Goal: Task Accomplishment & Management: Manage account settings

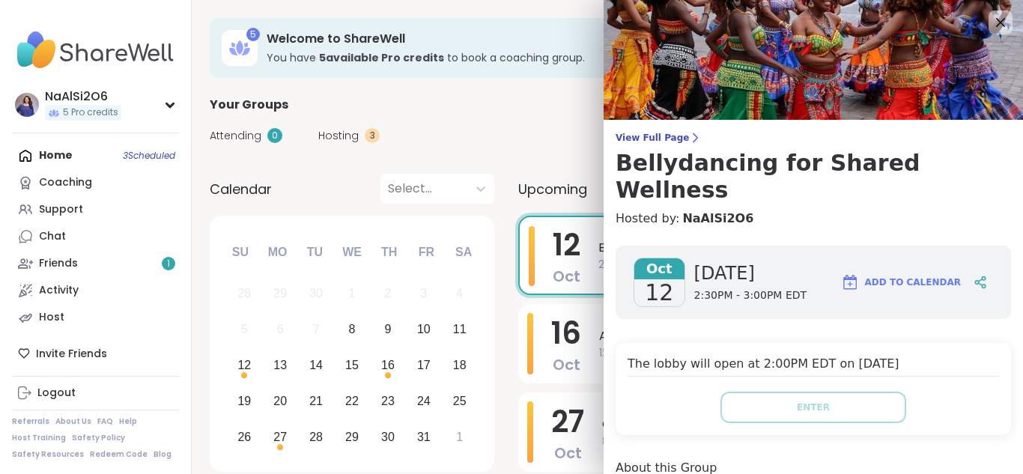
click at [562, 119] on div "Attending 0 Hosting 3 Calendar" at bounding box center [607, 135] width 795 height 43
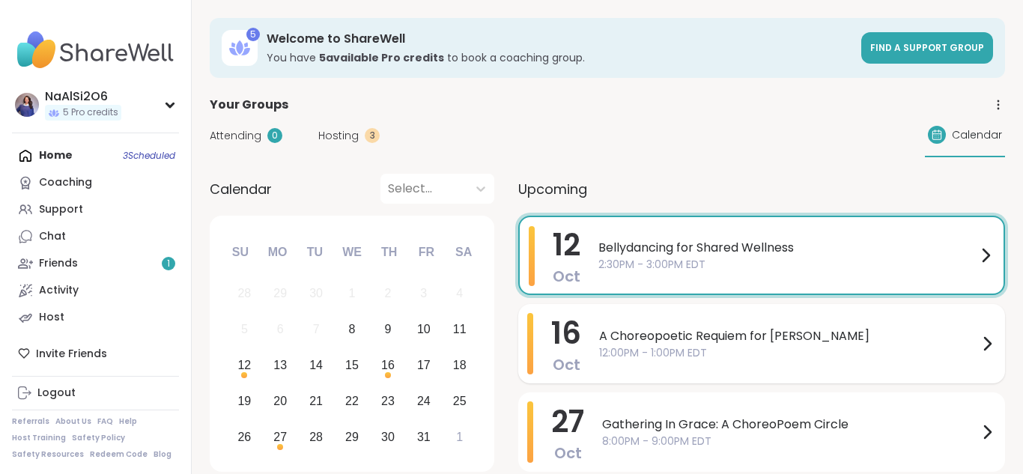
click at [640, 331] on span "A Choreopoetic Requiem for [PERSON_NAME]" at bounding box center [788, 336] width 379 height 18
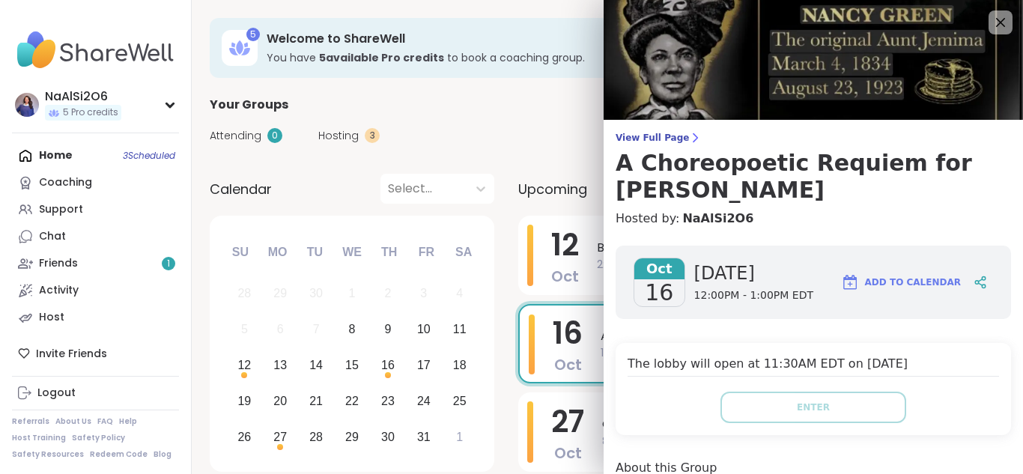
click at [535, 134] on div "Attending 0 Hosting 3 Calendar" at bounding box center [607, 135] width 795 height 43
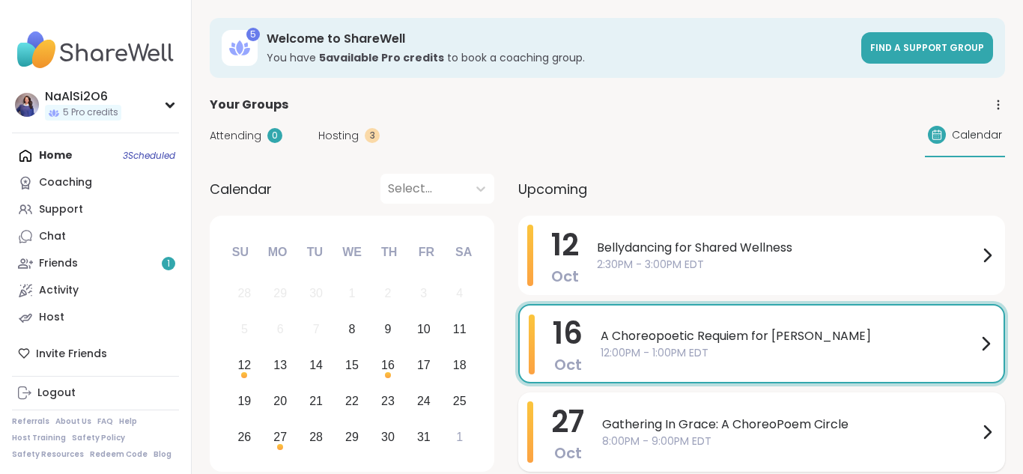
click at [663, 428] on span "Gathering In Grace: A ChoreoPoem Circle" at bounding box center [790, 425] width 376 height 18
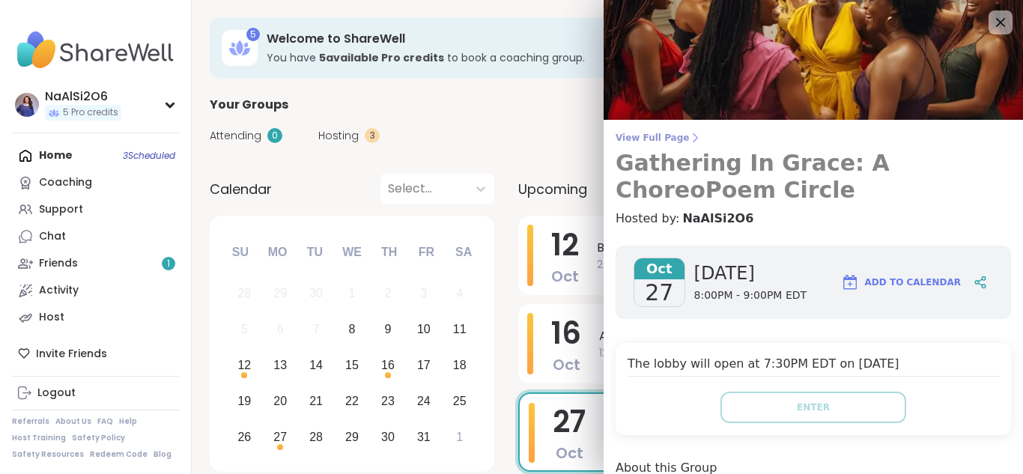
click at [642, 136] on span "View Full Page" at bounding box center [812, 138] width 395 height 12
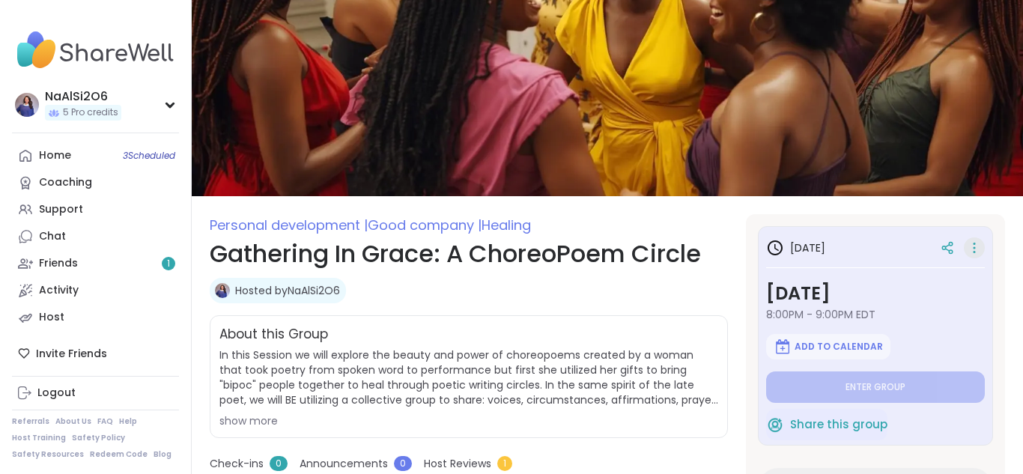
click at [976, 246] on icon at bounding box center [974, 247] width 15 height 21
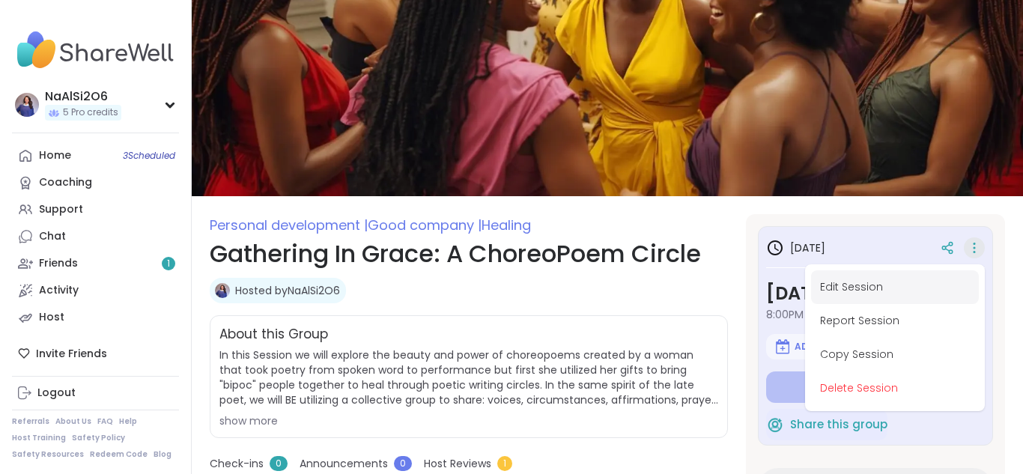
click at [903, 291] on button "Edit Session" at bounding box center [895, 287] width 168 height 34
type textarea "*"
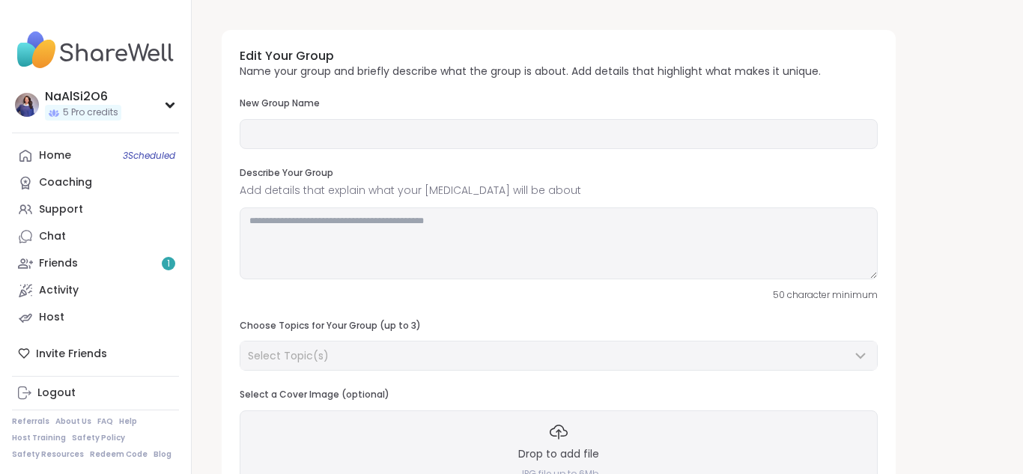
type input "**********"
type textarea "**********"
type input "*"
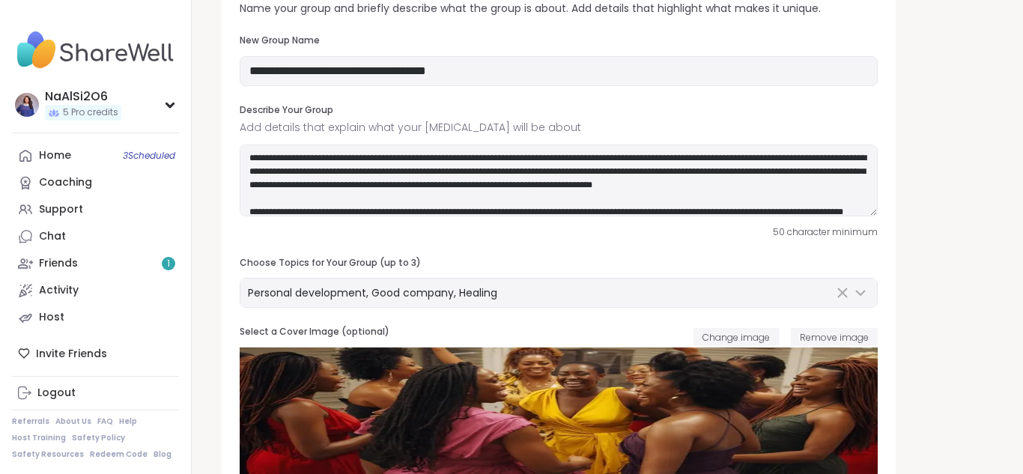
scroll to position [58, 0]
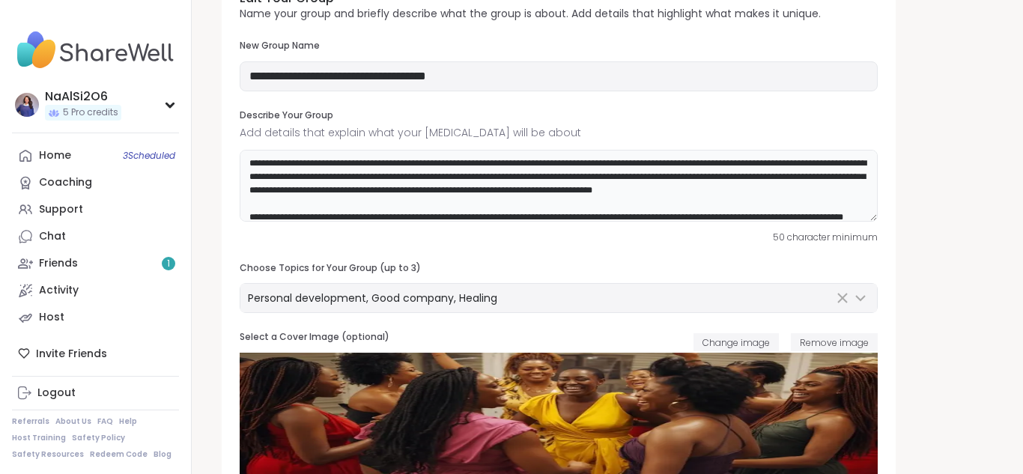
click at [370, 169] on textarea at bounding box center [559, 186] width 638 height 72
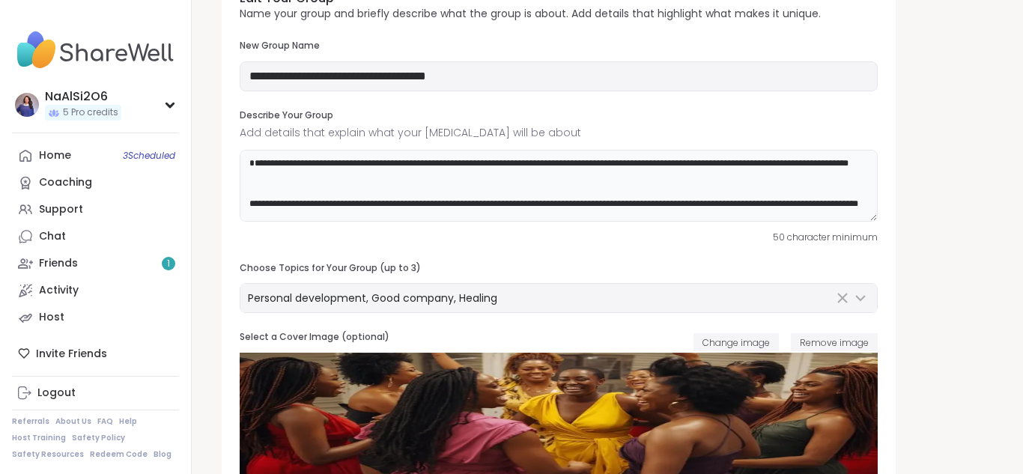
paste textarea "**********"
type textarea "**********"
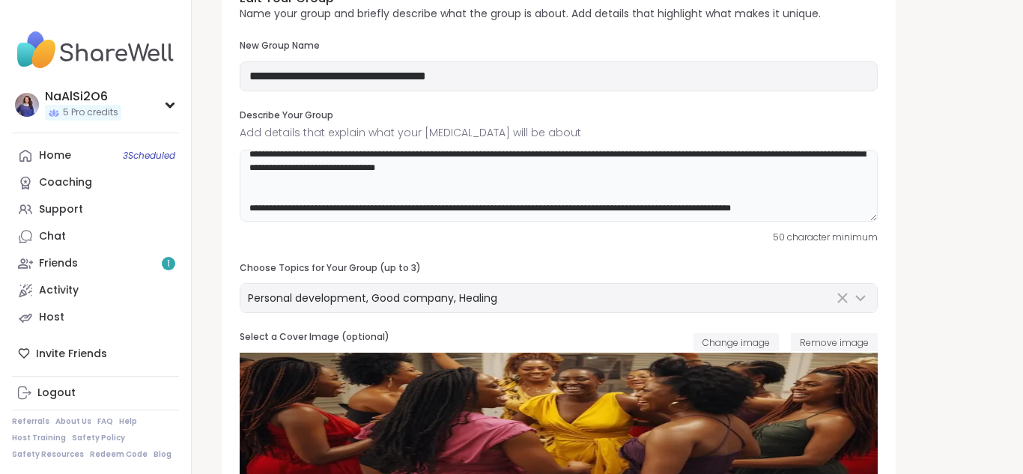
scroll to position [548, 0]
drag, startPoint x: 248, startPoint y: 161, endPoint x: 819, endPoint y: 203, distance: 572.8
click at [819, 203] on textarea at bounding box center [559, 186] width 638 height 72
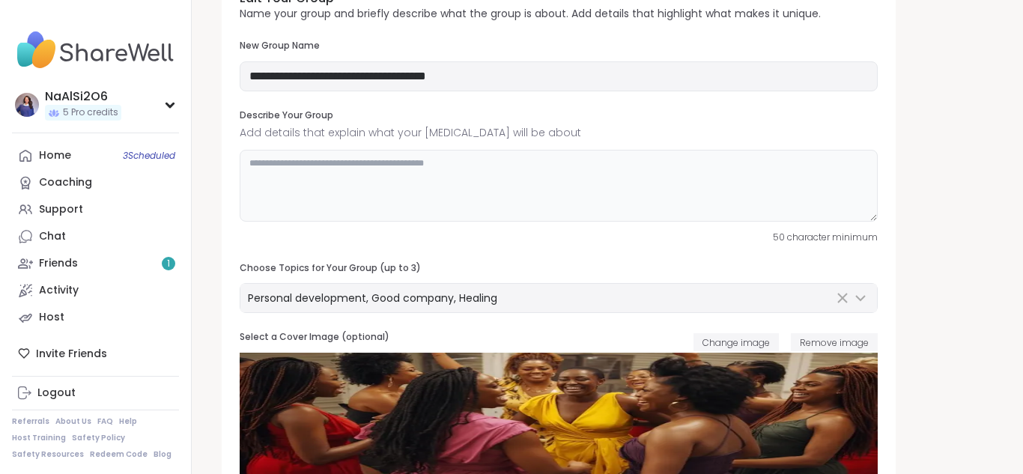
scroll to position [0, 0]
click at [475, 158] on textarea "**********" at bounding box center [559, 186] width 638 height 72
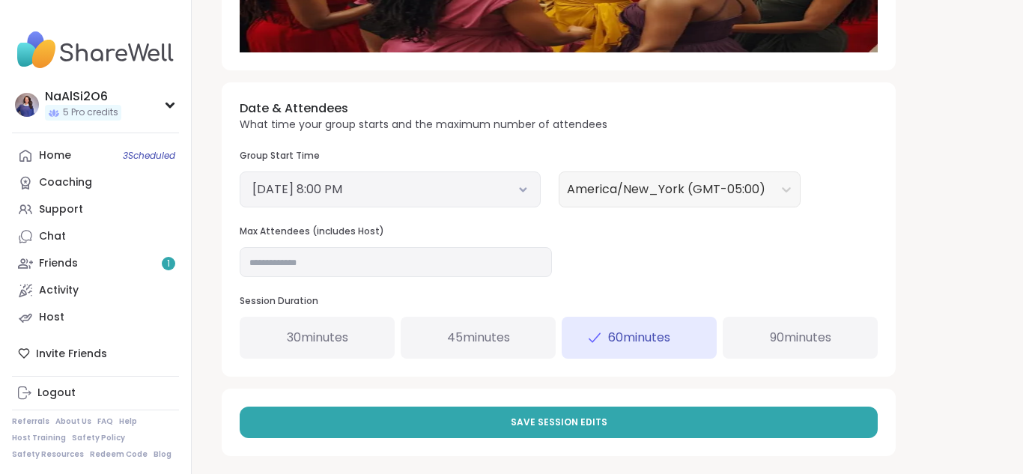
scroll to position [502, 0]
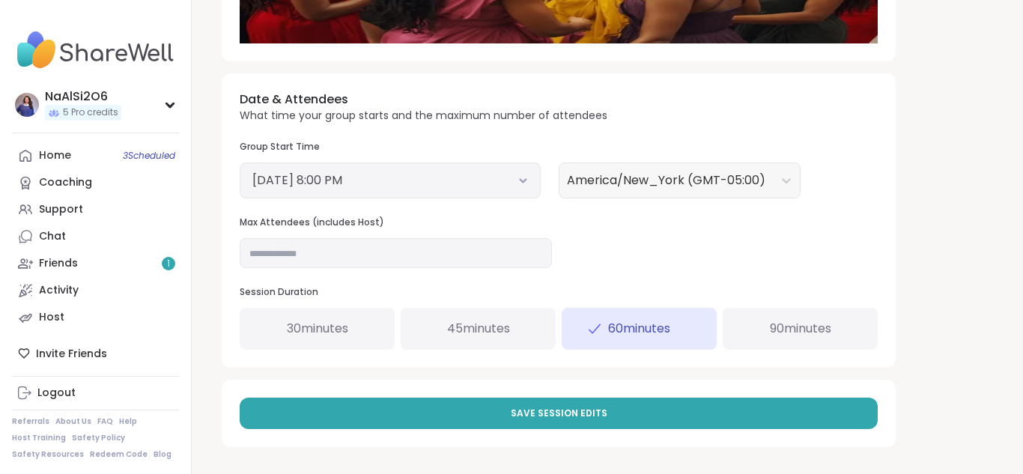
type textarea "**********"
click at [467, 187] on button "[DATE] 8:00 PM" at bounding box center [390, 180] width 276 height 18
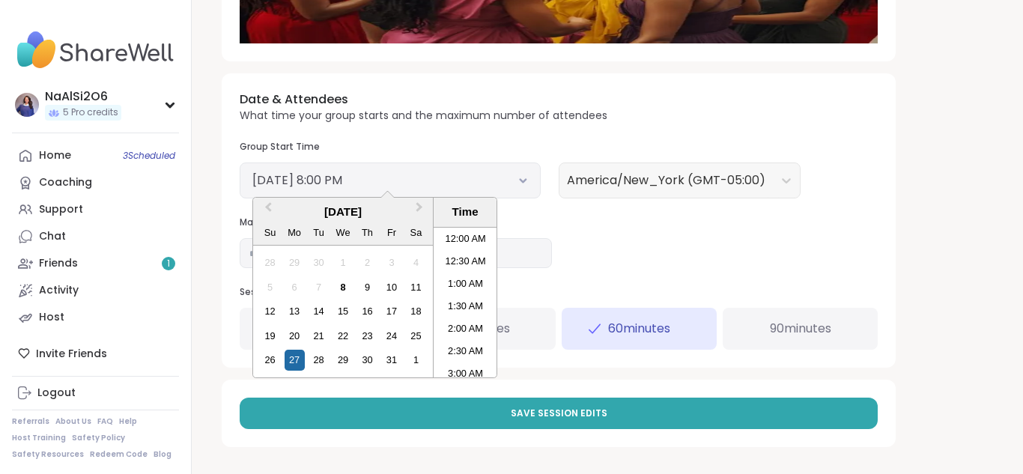
scroll to position [835, 0]
click at [292, 316] on div "13" at bounding box center [295, 311] width 20 height 20
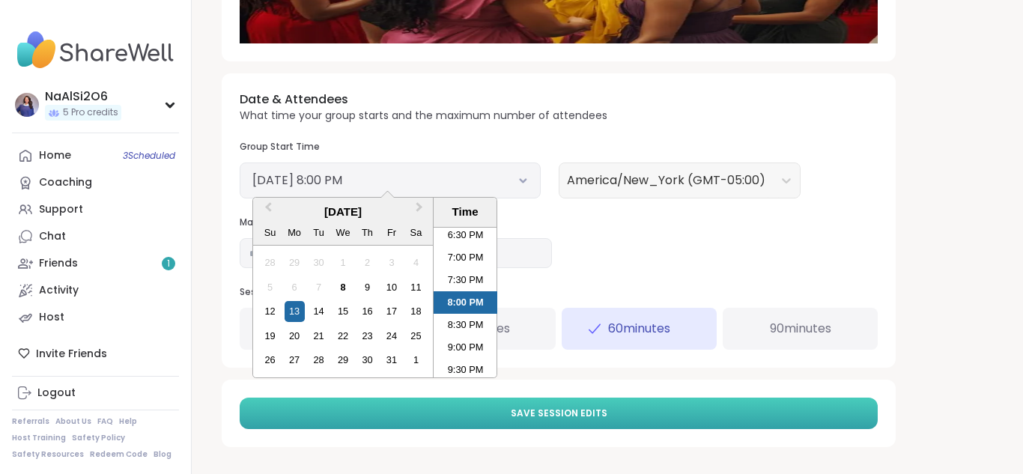
click at [687, 409] on button "Save Session Edits" at bounding box center [559, 413] width 638 height 31
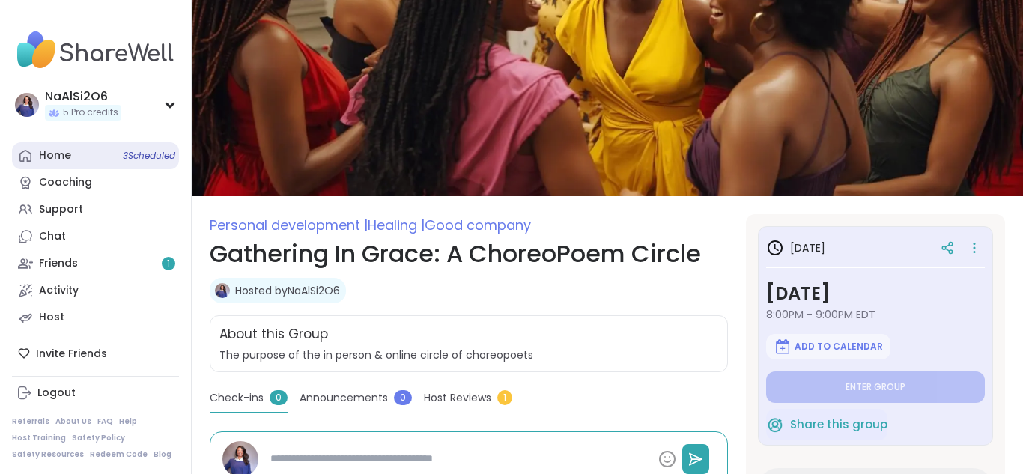
click at [49, 151] on div "Home 3 Scheduled" at bounding box center [55, 155] width 32 height 15
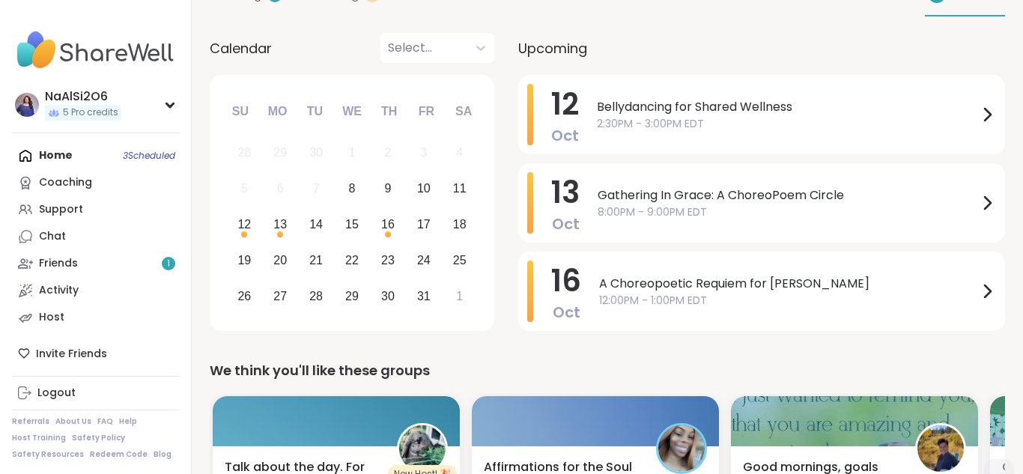
scroll to position [143, 0]
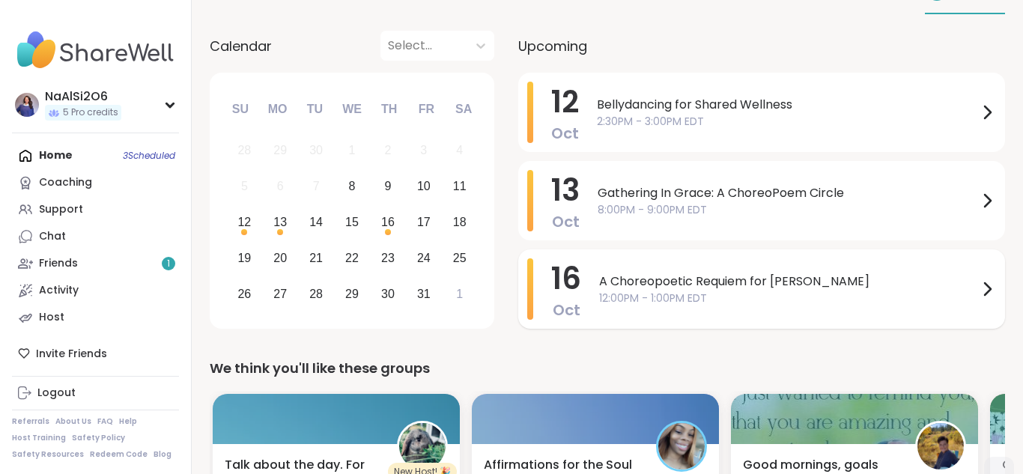
click at [620, 296] on span "12:00PM - 1:00PM EDT" at bounding box center [788, 299] width 379 height 16
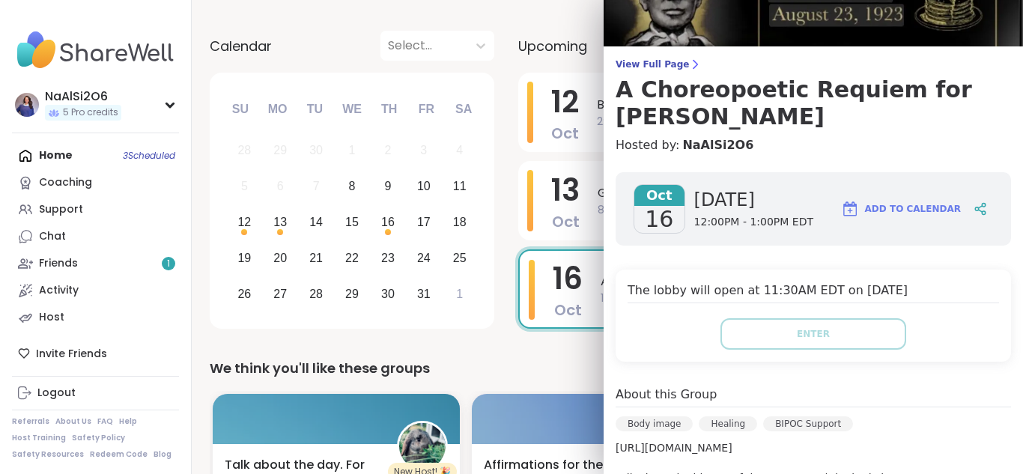
scroll to position [0, 0]
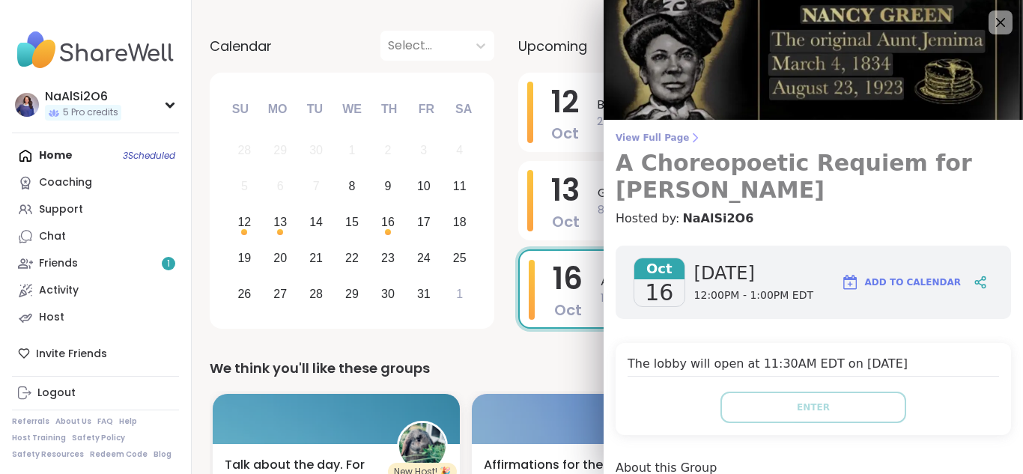
click at [670, 144] on link "View Full Page A Choreopoetic Requiem for [PERSON_NAME]" at bounding box center [812, 168] width 395 height 72
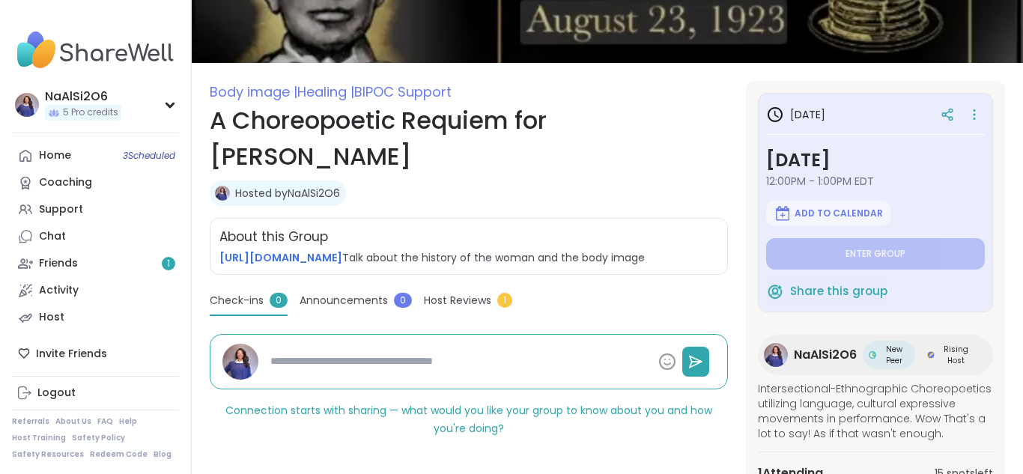
scroll to position [129, 0]
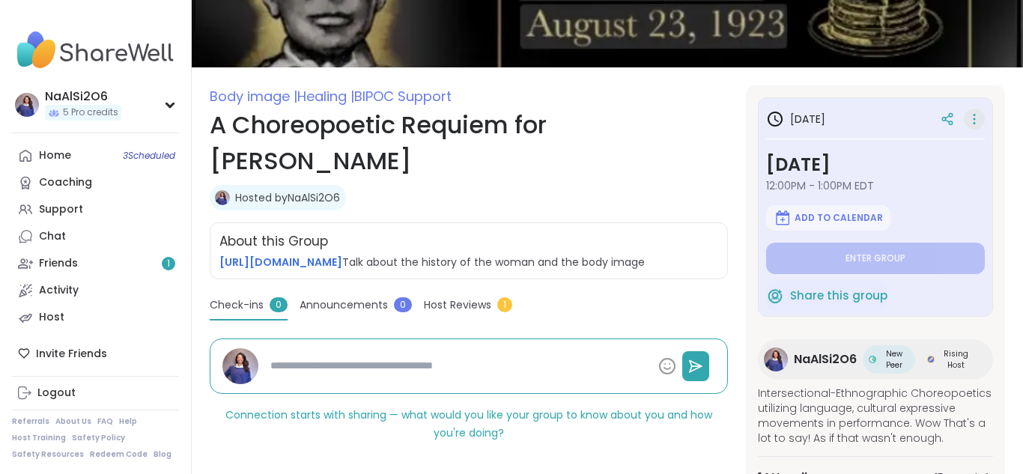
click at [972, 125] on icon at bounding box center [974, 119] width 15 height 21
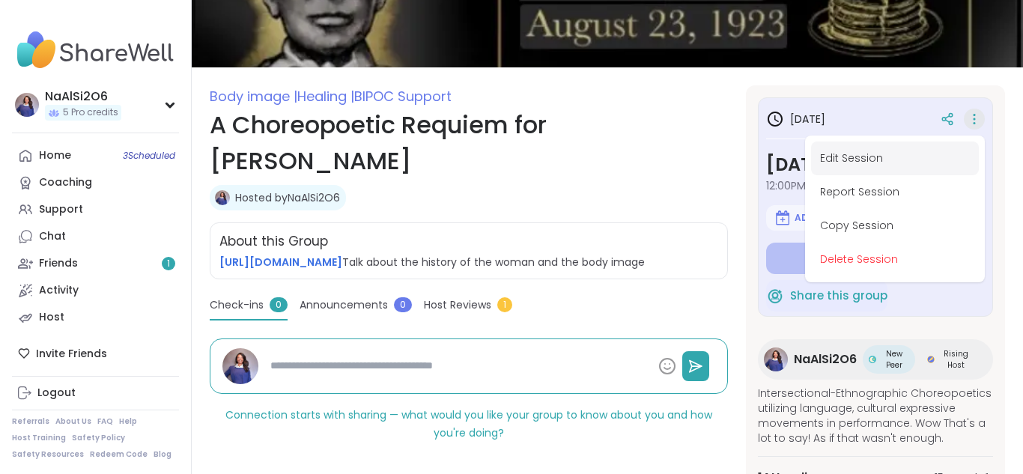
click at [895, 151] on button "Edit Session" at bounding box center [895, 159] width 168 height 34
type textarea "*"
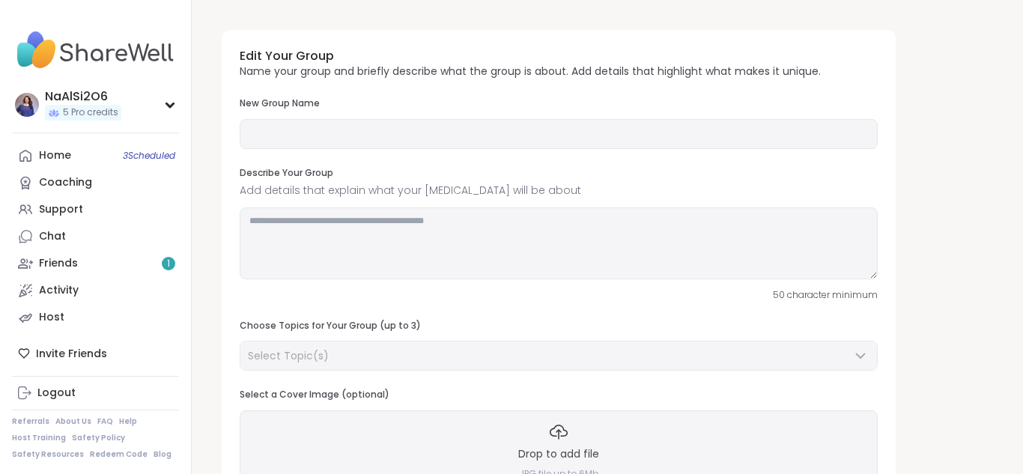
type input "**********"
type textarea "**********"
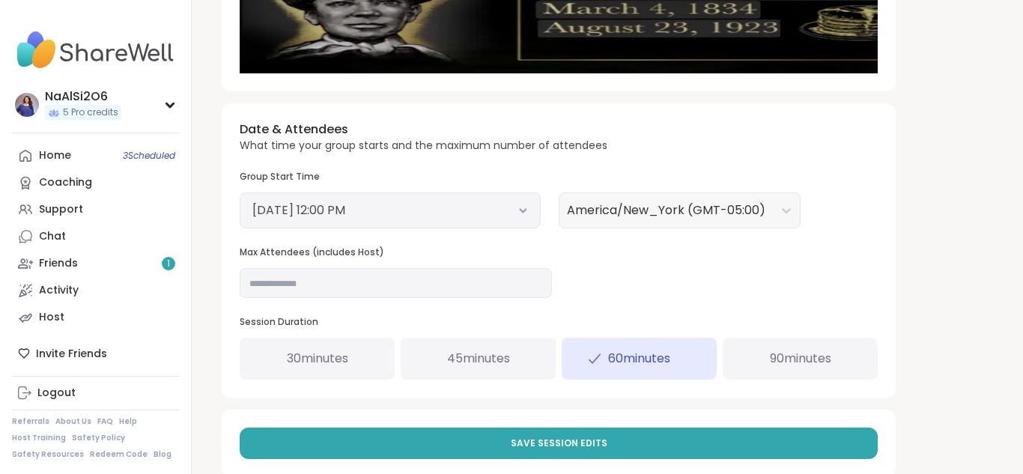
scroll to position [472, 0]
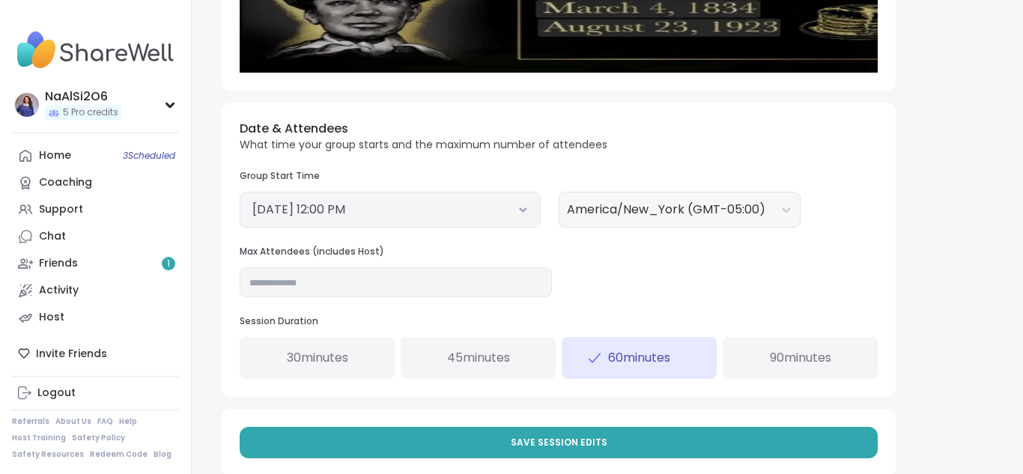
click at [528, 205] on div "[DATE] 12:00 PM" at bounding box center [390, 210] width 301 height 36
click at [523, 209] on icon at bounding box center [523, 210] width 10 height 6
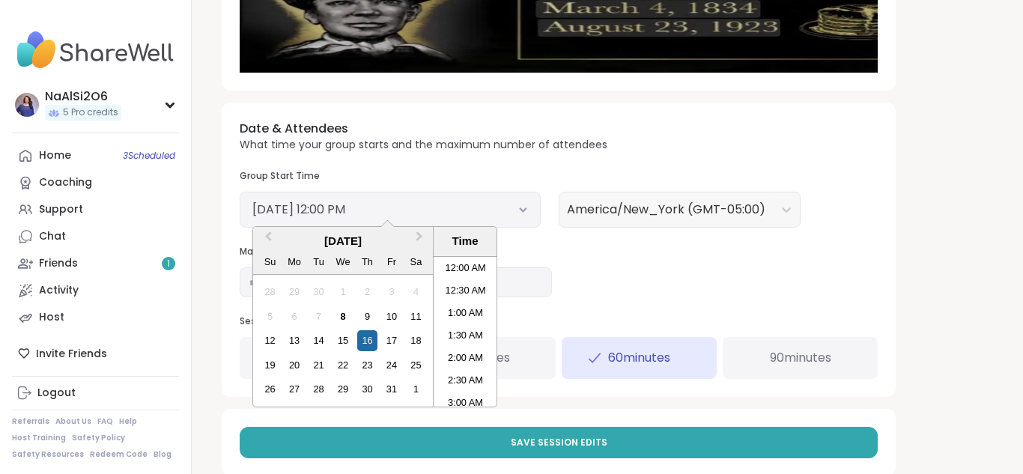
scroll to position [475, 0]
click at [420, 241] on button "Next Month" at bounding box center [421, 240] width 24 height 24
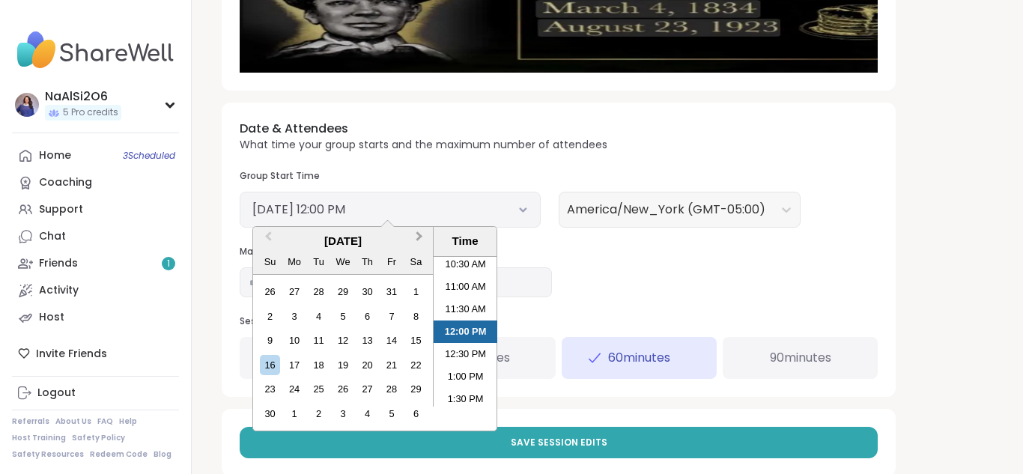
click at [420, 241] on button "Next Month" at bounding box center [421, 240] width 24 height 24
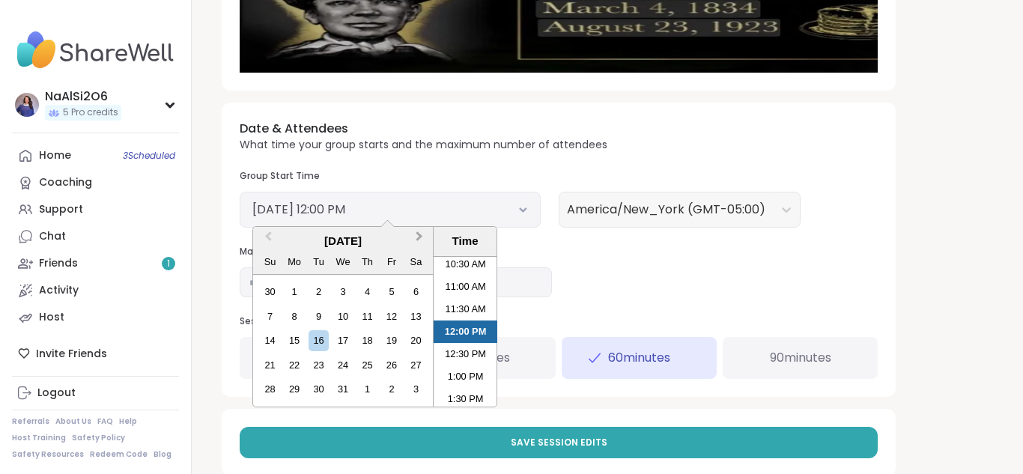
click at [420, 241] on button "Next Month" at bounding box center [421, 240] width 24 height 24
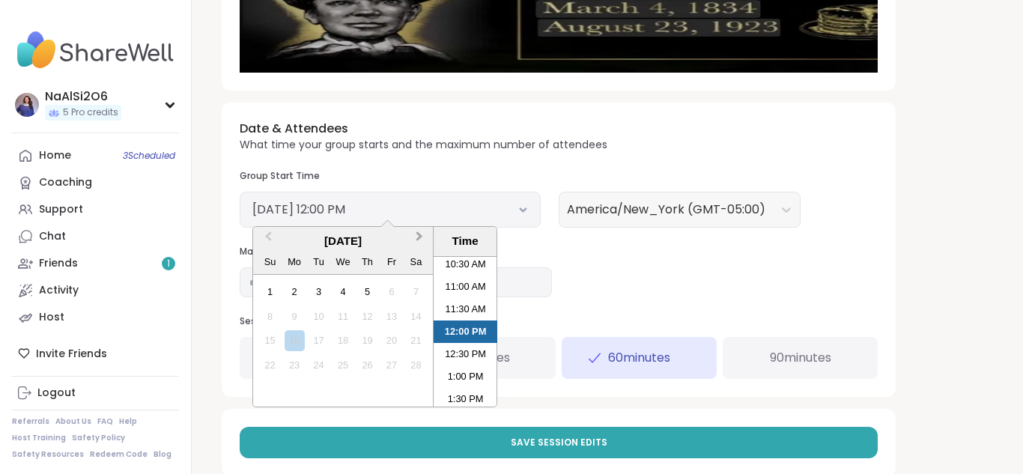
click at [420, 241] on button "Next Month" at bounding box center [421, 240] width 24 height 24
click at [343, 290] on div "4" at bounding box center [342, 292] width 20 height 20
click at [268, 236] on span "Previous Month" at bounding box center [268, 239] width 0 height 22
click at [272, 288] on div "1" at bounding box center [270, 292] width 20 height 20
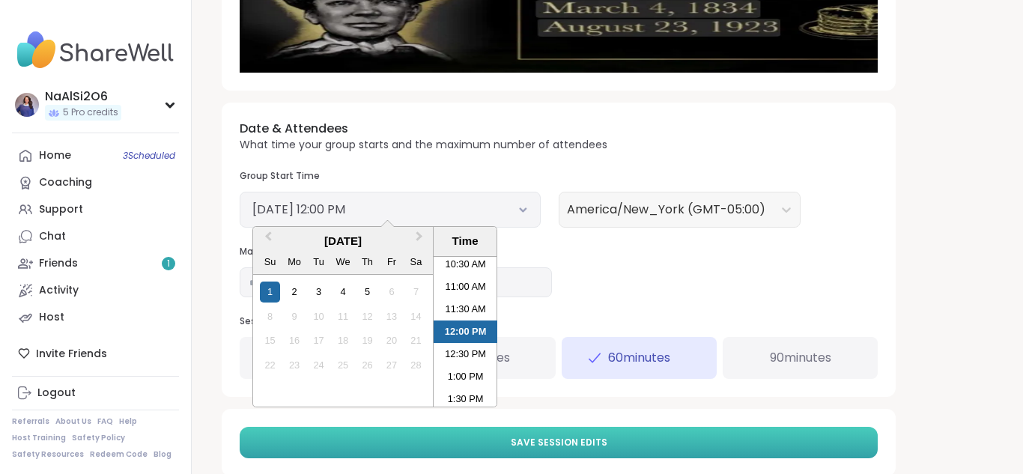
click at [695, 440] on button "Save Session Edits" at bounding box center [559, 442] width 638 height 31
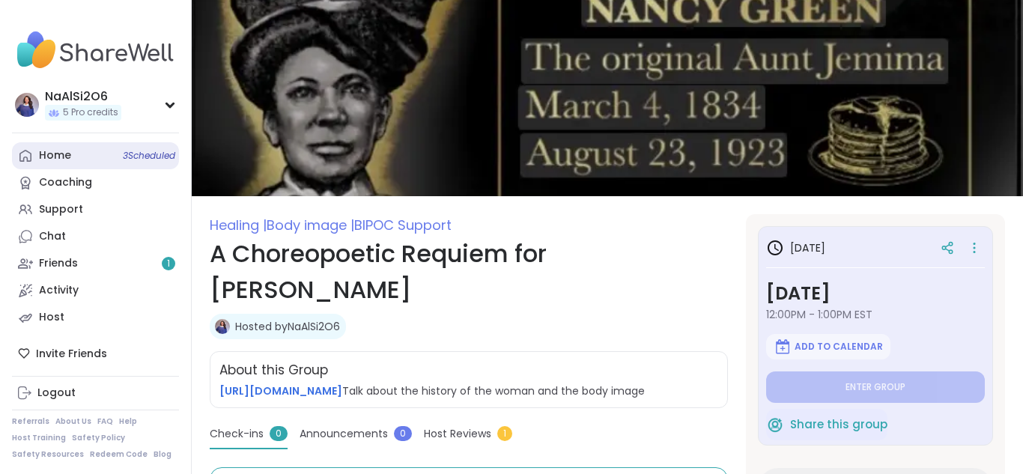
click at [40, 159] on div "Home 3 Scheduled" at bounding box center [55, 155] width 32 height 15
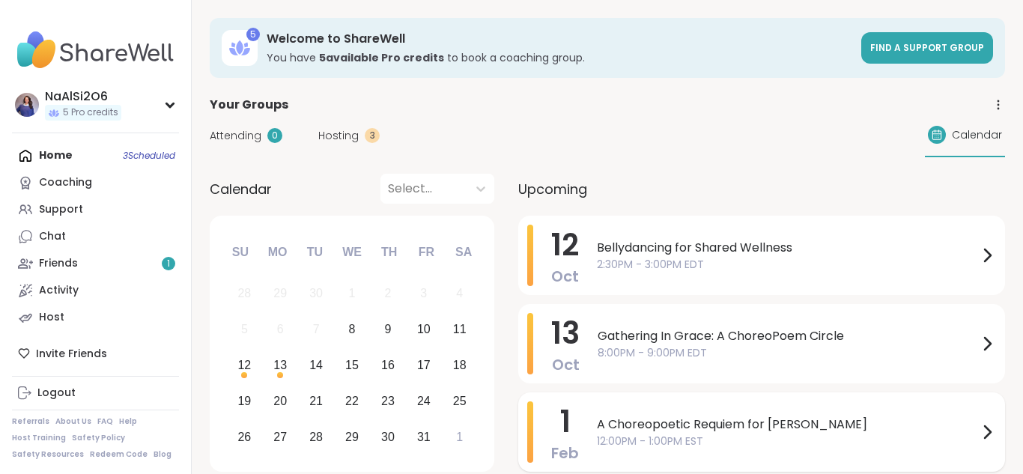
click at [675, 428] on span "A Choreopoetic Requiem for [PERSON_NAME]" at bounding box center [787, 425] width 381 height 18
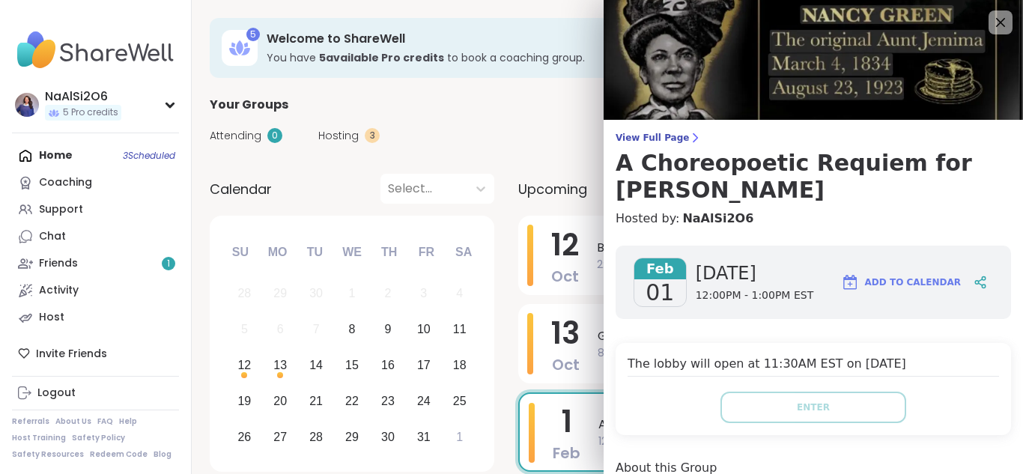
click at [537, 155] on div "Attending 0 Hosting 3 Calendar" at bounding box center [607, 135] width 795 height 43
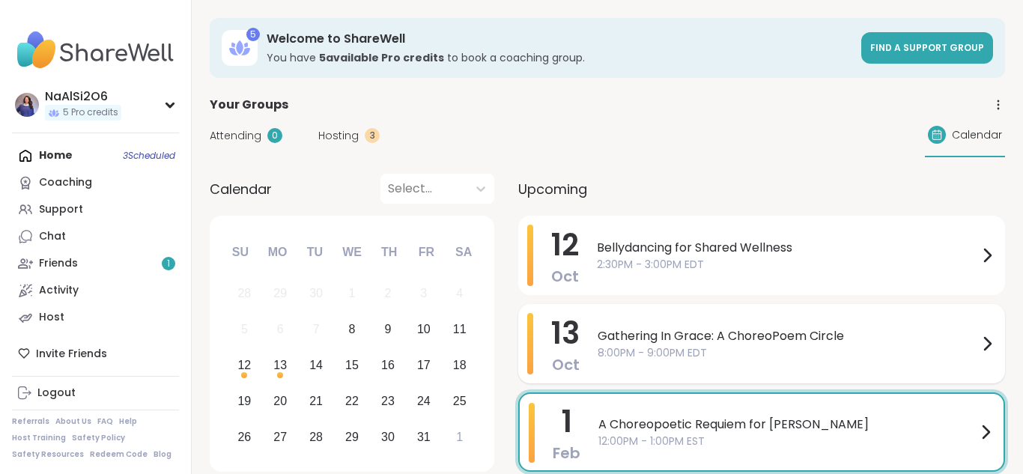
click at [698, 331] on span "Gathering In Grace: A ChoreoPoem Circle" at bounding box center [787, 336] width 380 height 18
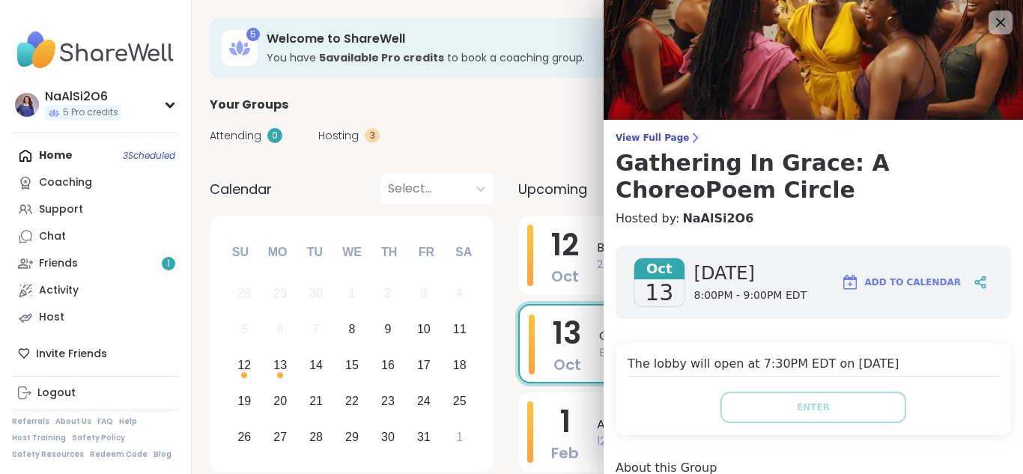
click at [528, 139] on div "Attending 0 Hosting 3 Calendar" at bounding box center [607, 135] width 795 height 43
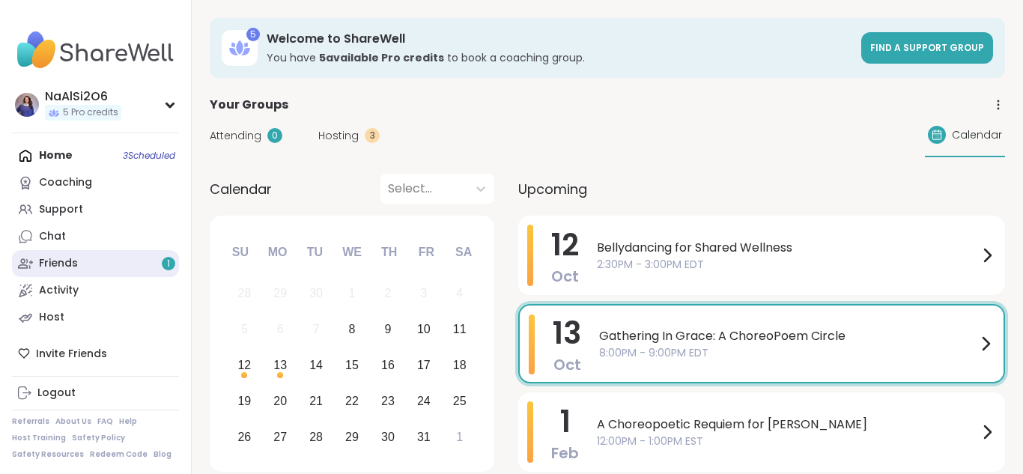
click at [70, 268] on div "Friends 1" at bounding box center [58, 263] width 39 height 15
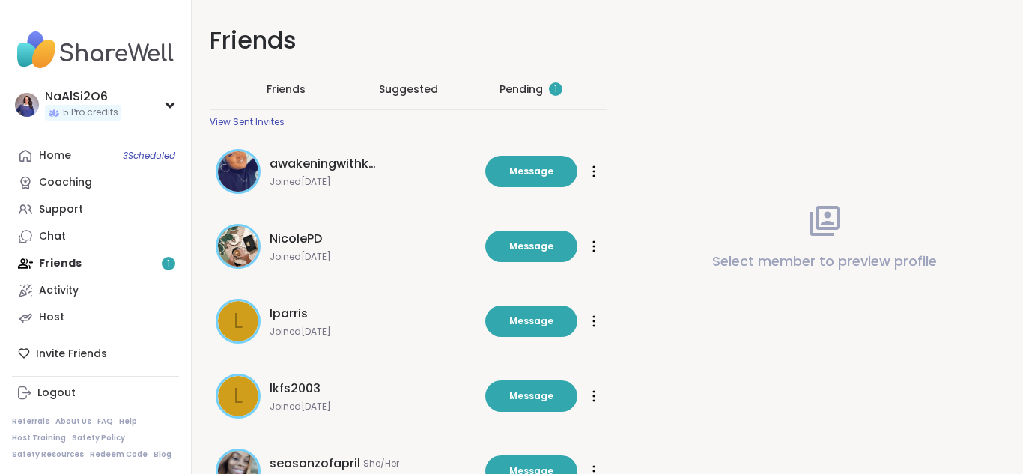
click at [143, 259] on div "Home 3 Scheduled Coaching Support Chat Friends 1 Activity Host" at bounding box center [95, 236] width 167 height 189
click at [389, 88] on span "Suggested" at bounding box center [408, 89] width 59 height 15
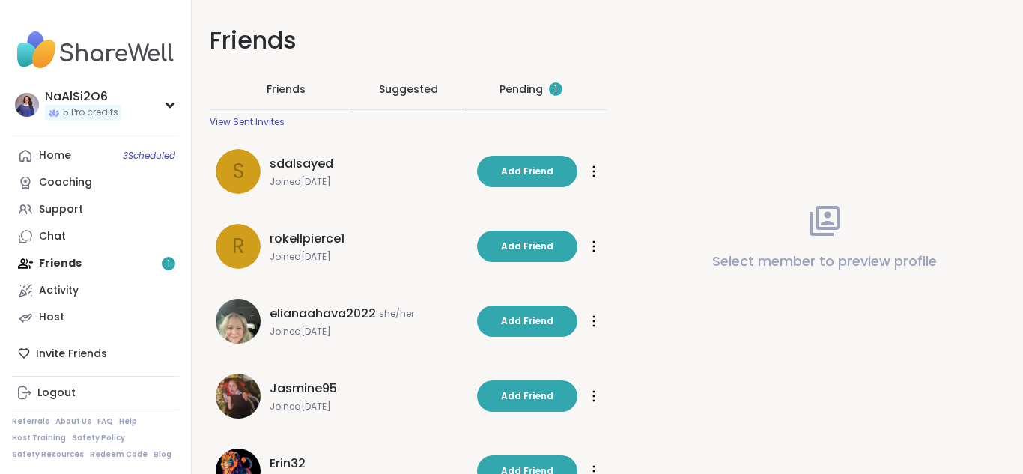
click at [294, 86] on span "Friends" at bounding box center [286, 89] width 39 height 15
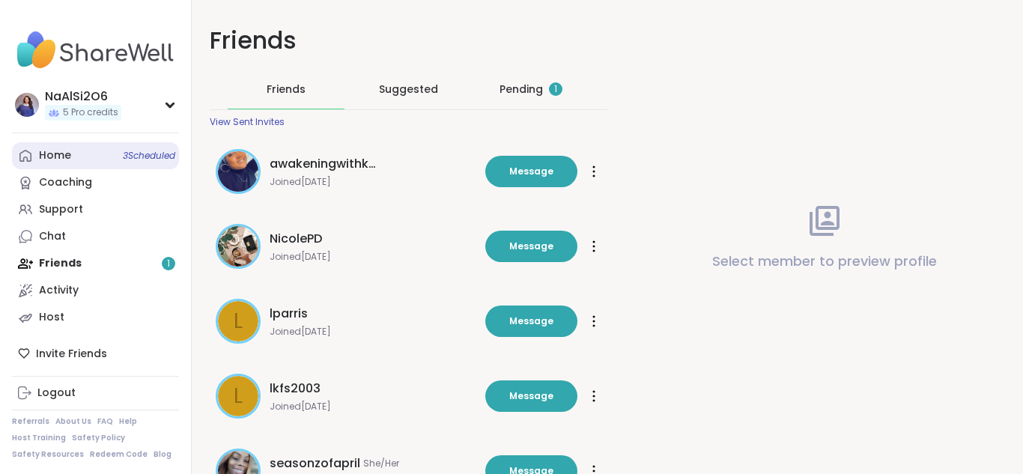
click at [85, 151] on link "Home 3 Scheduled" at bounding box center [95, 155] width 167 height 27
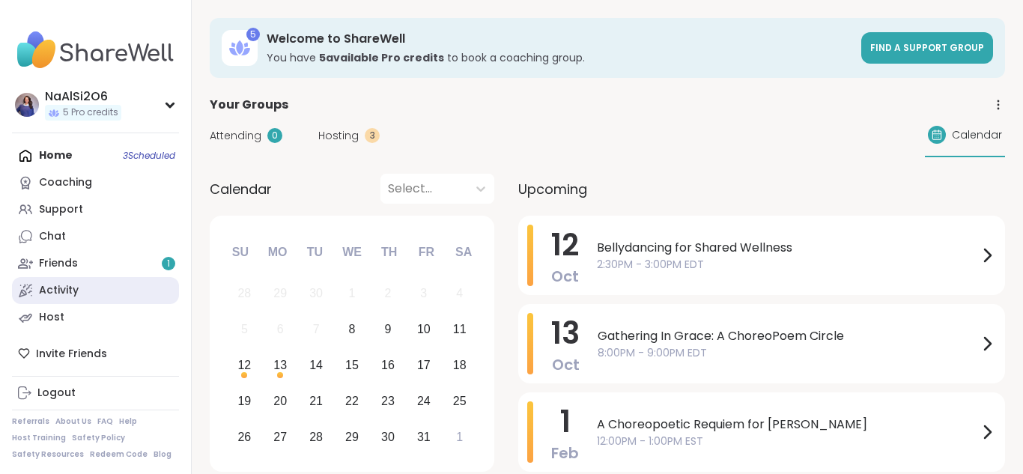
click at [57, 296] on div "Activity" at bounding box center [59, 290] width 40 height 15
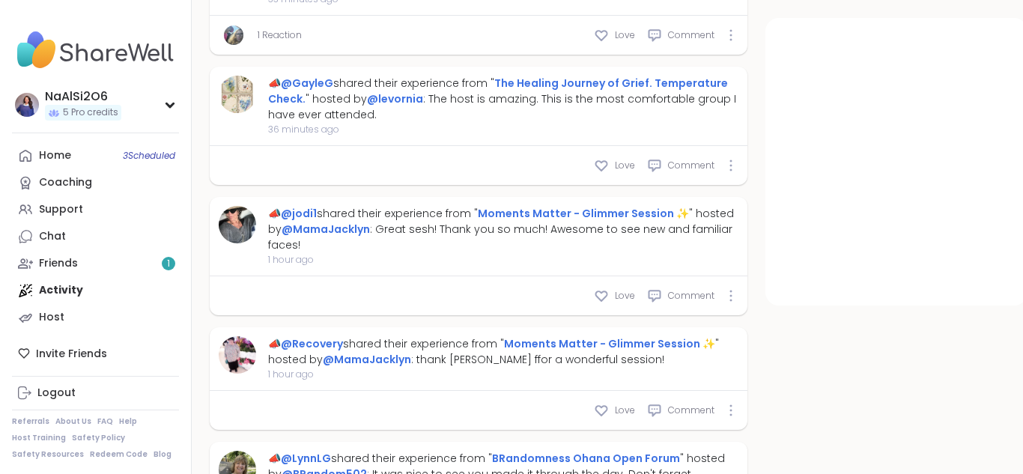
scroll to position [1305, 0]
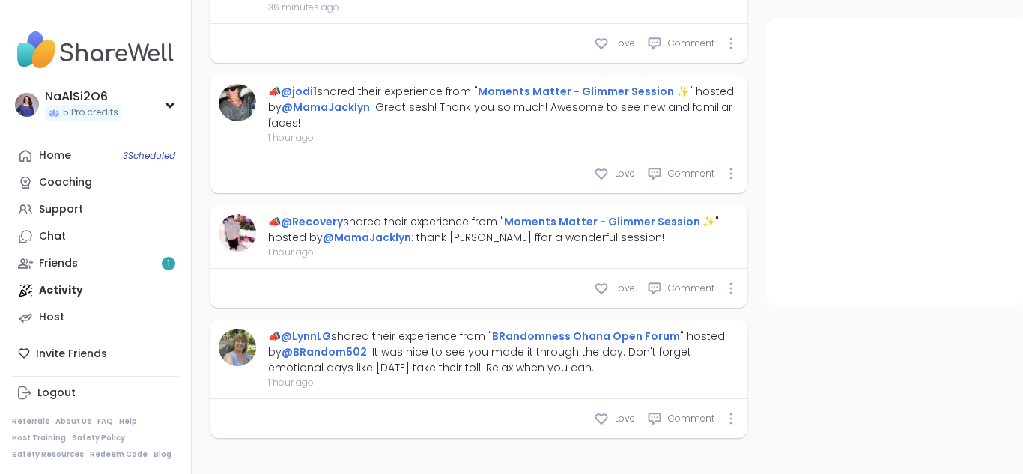
type textarea "*"
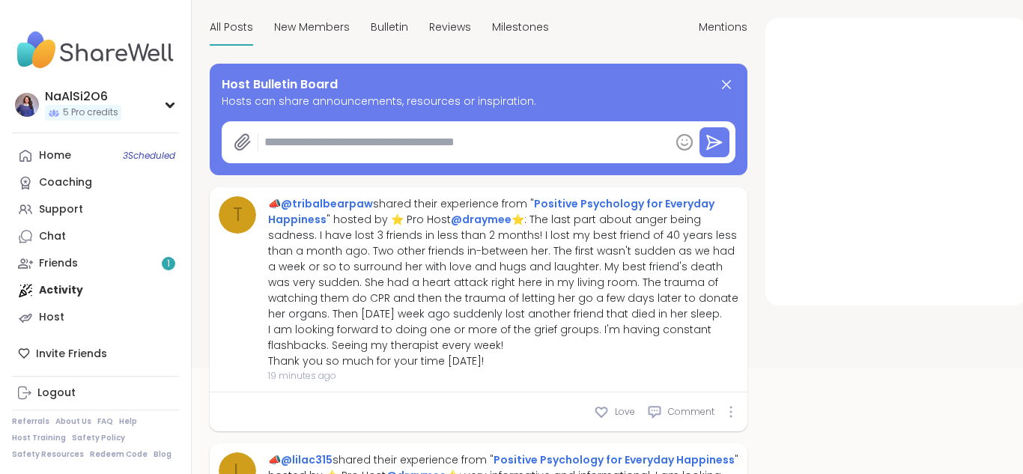
scroll to position [0, 0]
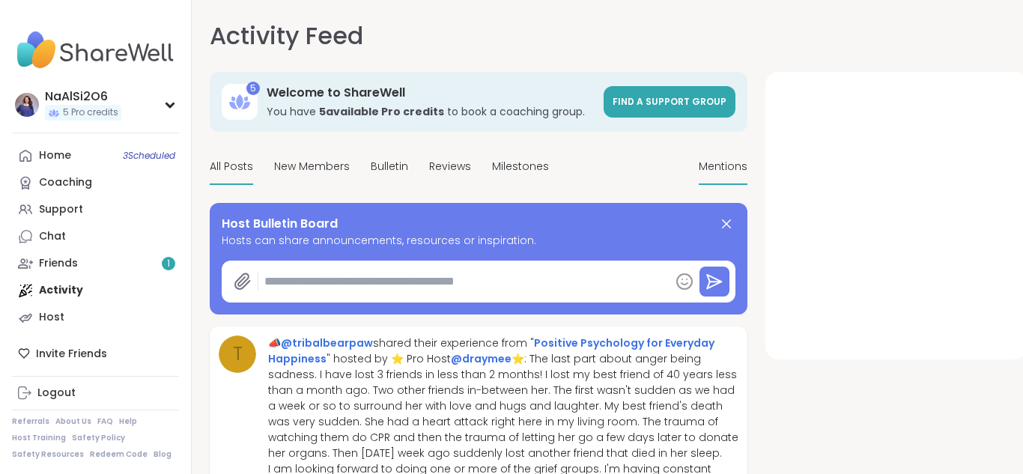
click at [721, 170] on span "Mentions" at bounding box center [723, 167] width 49 height 16
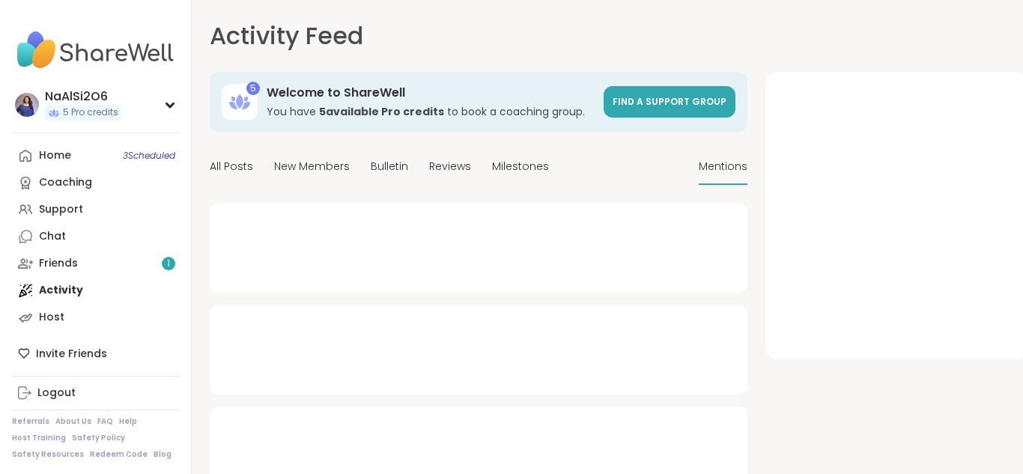
click at [589, 161] on div "All Posts New Members Bulletin Reviews Milestones Mentions" at bounding box center [479, 167] width 538 height 35
click at [40, 210] on div "Support" at bounding box center [61, 209] width 44 height 15
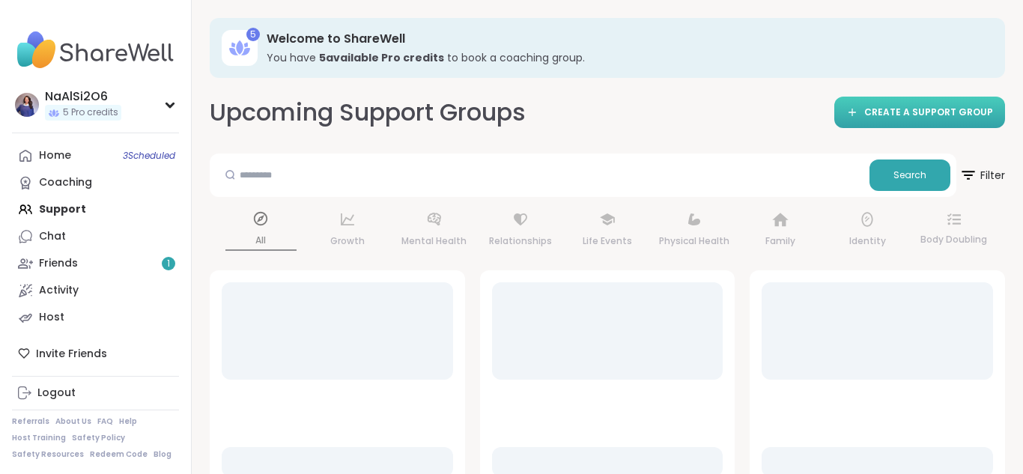
click at [916, 110] on span "CREATE A SUPPORT GROUP" at bounding box center [928, 112] width 129 height 13
